Goal: Check status

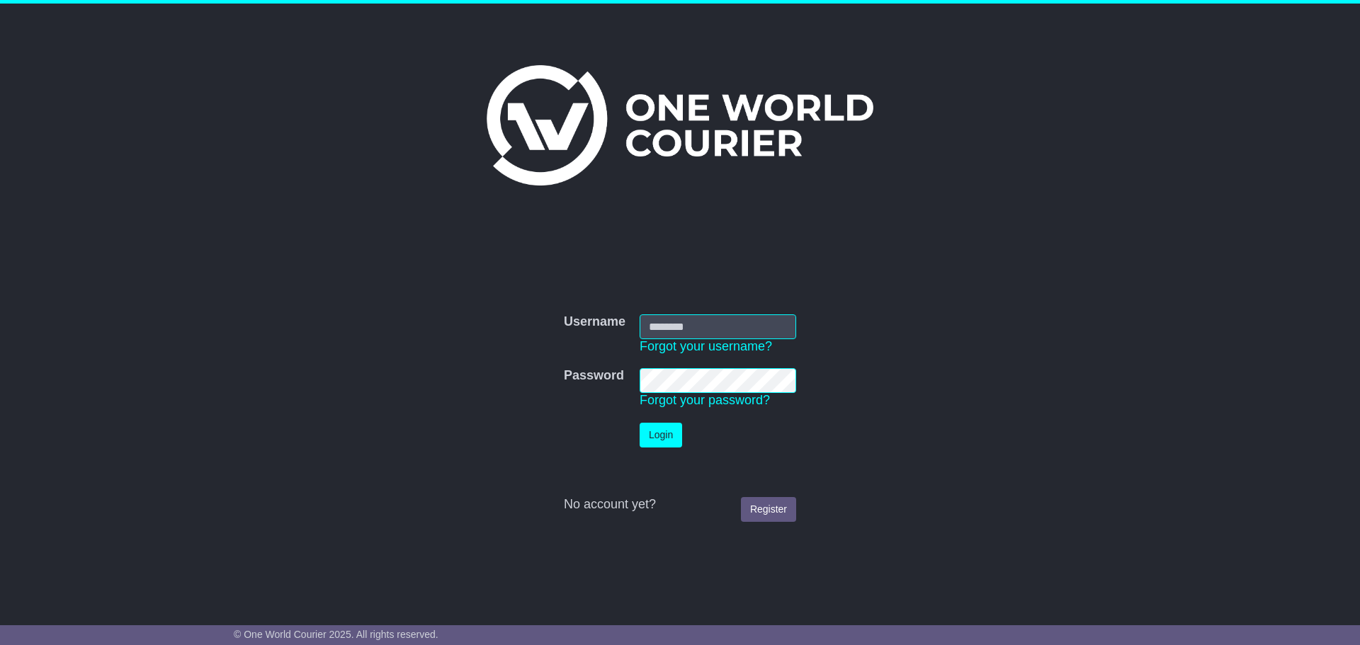
type input "**********"
click at [669, 435] on button "Login" at bounding box center [661, 435] width 42 height 25
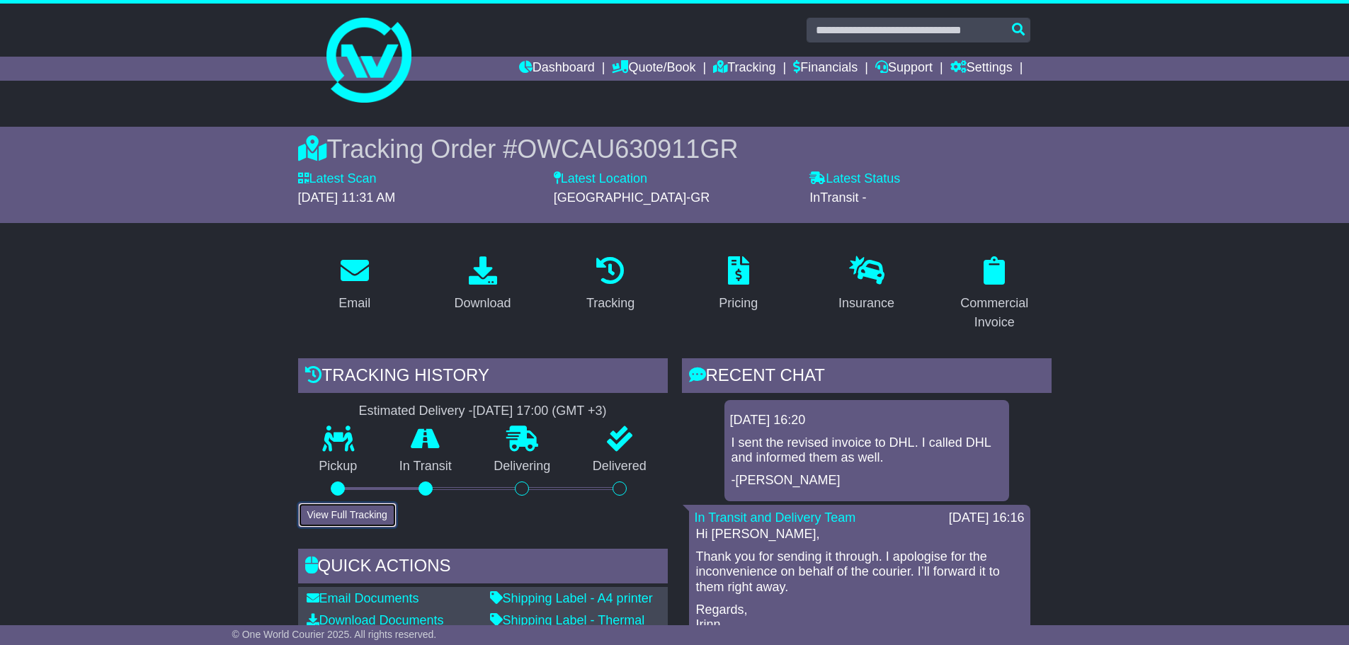
click at [384, 518] on button "View Full Tracking" at bounding box center [347, 515] width 98 height 25
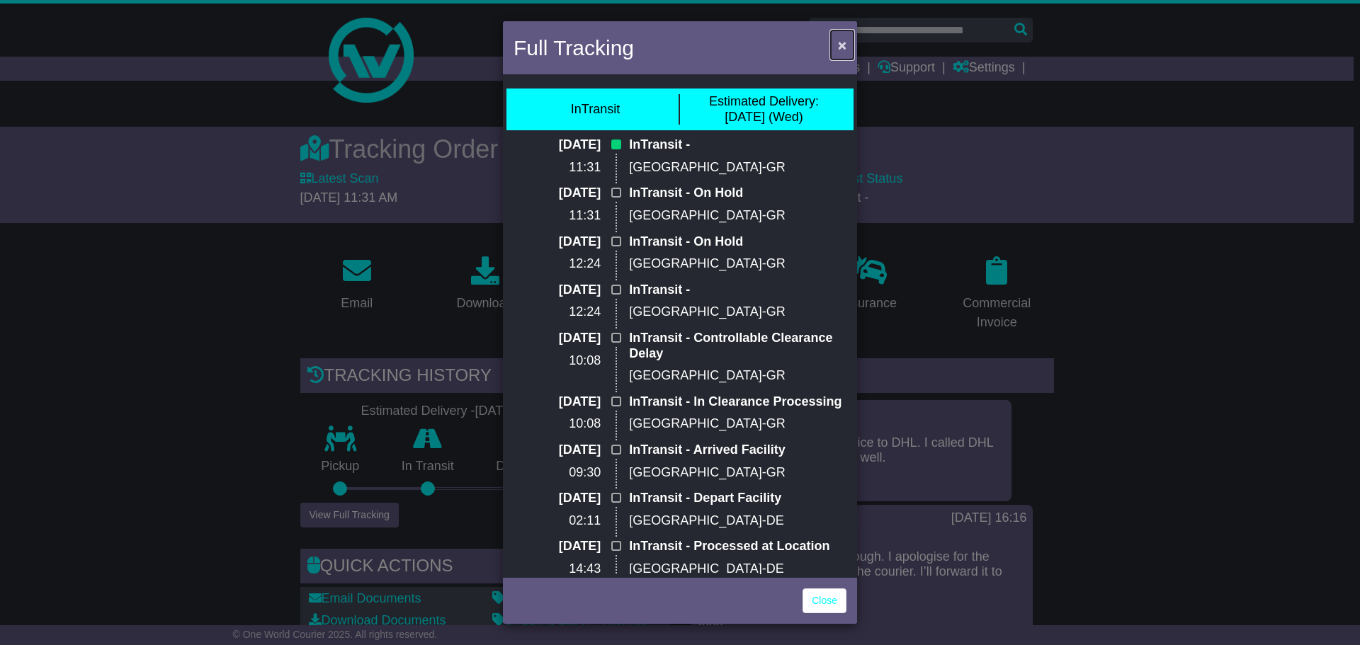
click at [844, 48] on span "×" at bounding box center [842, 45] width 8 height 16
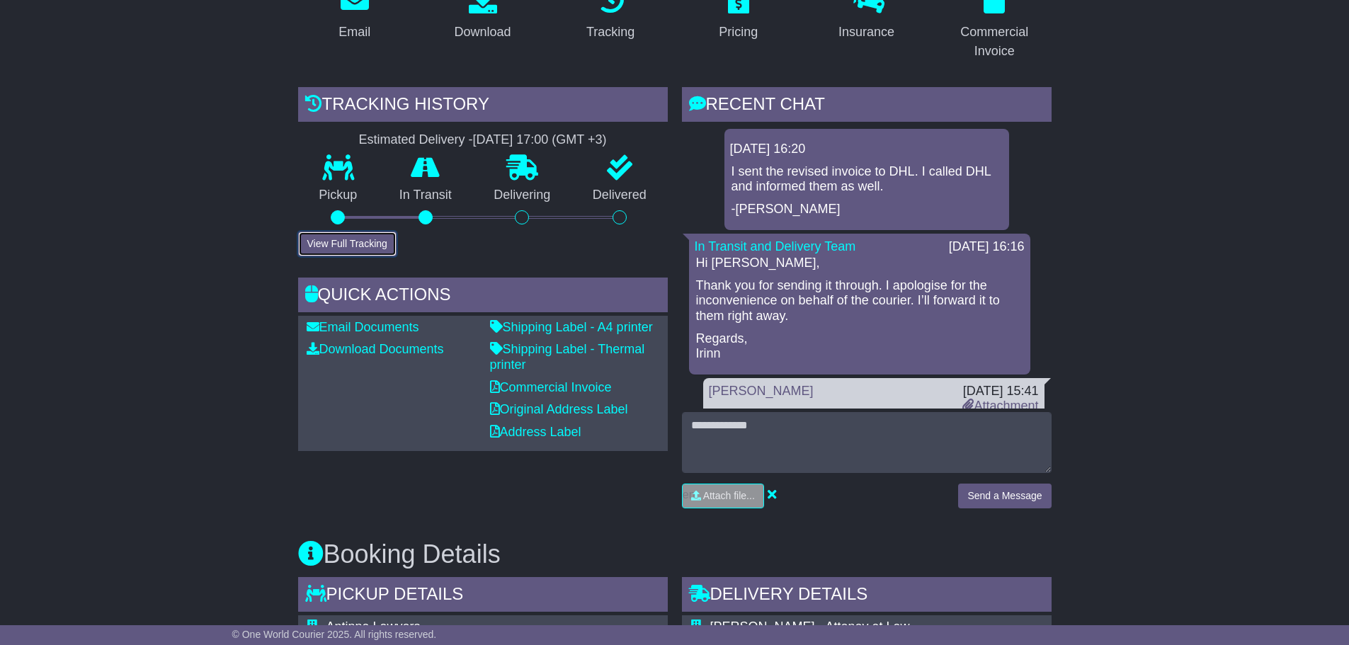
scroll to position [283, 0]
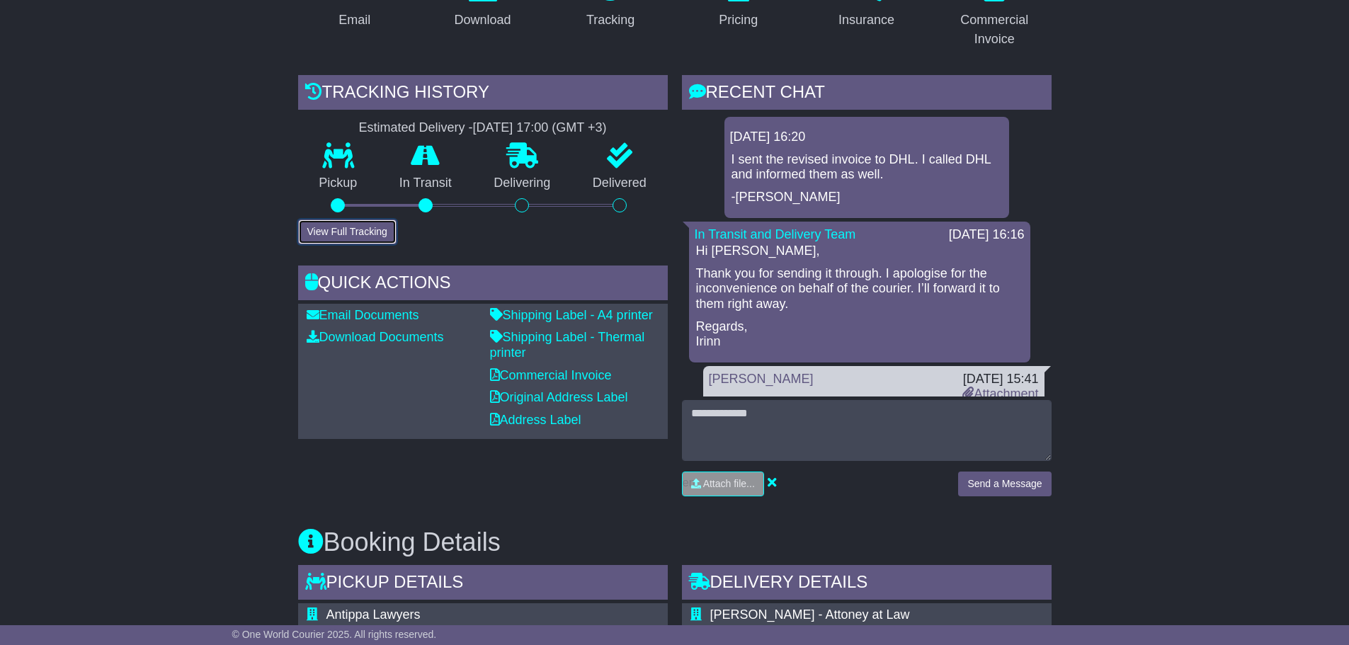
click at [370, 243] on button "View Full Tracking" at bounding box center [347, 232] width 98 height 25
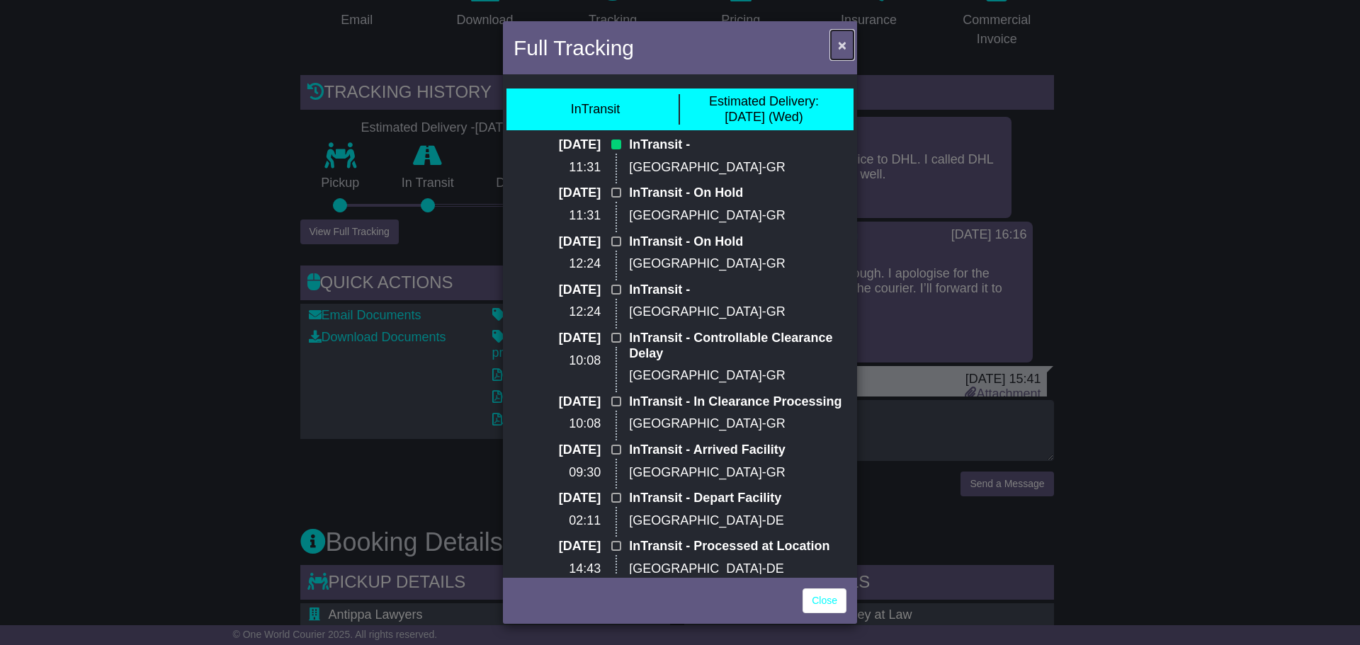
click at [843, 47] on span "×" at bounding box center [842, 45] width 8 height 16
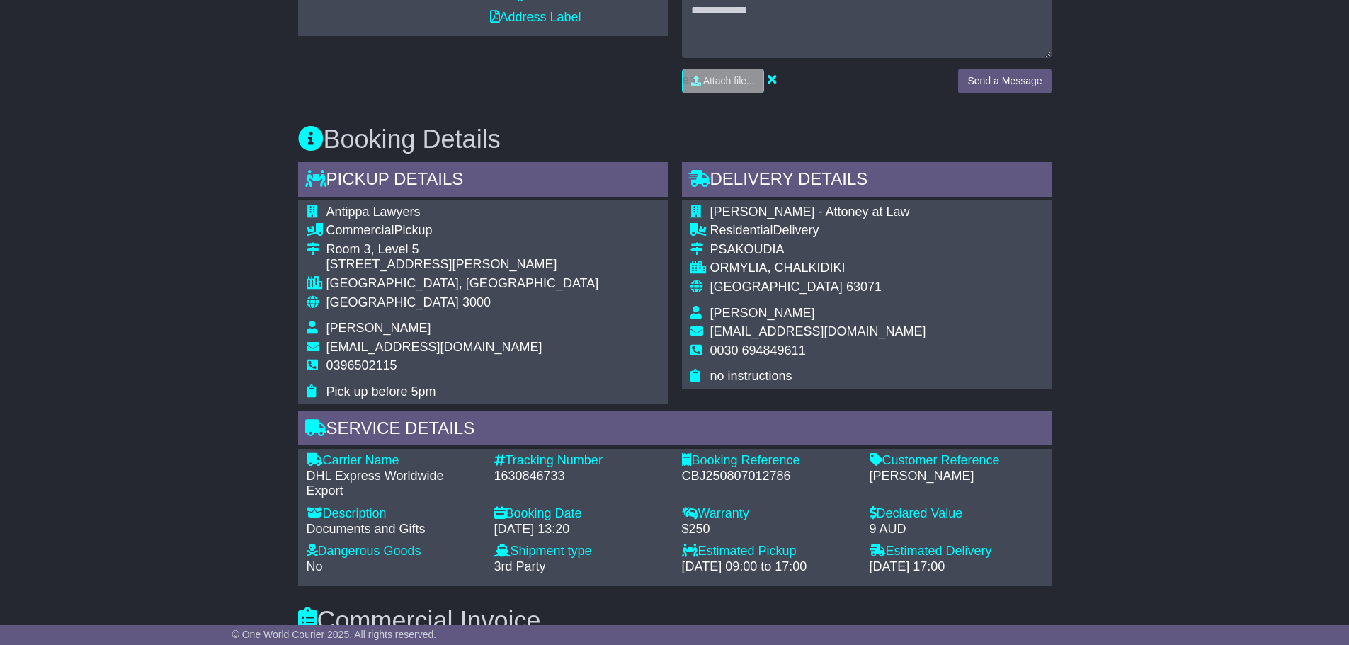
scroll to position [708, 0]
